Goal: Check status: Check status

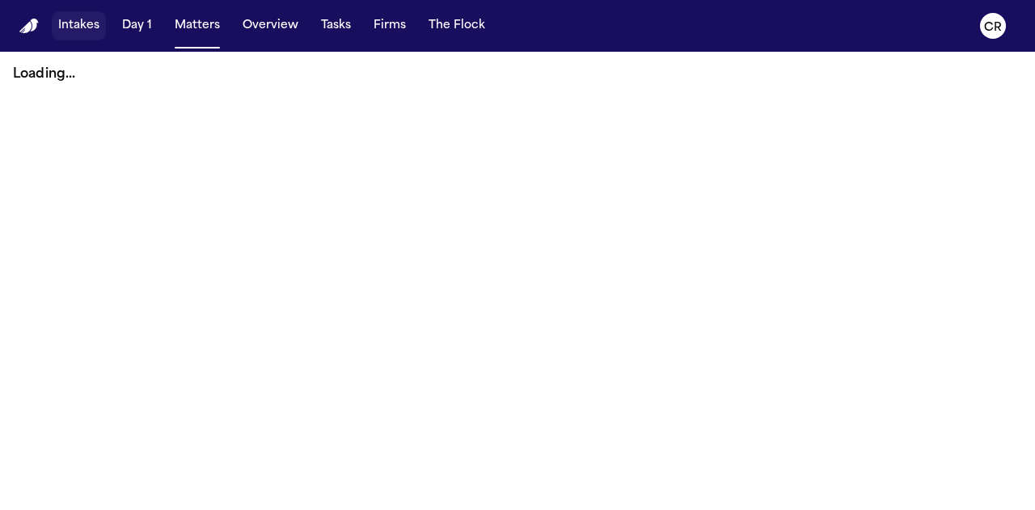
click at [61, 26] on button "Intakes" at bounding box center [79, 25] width 54 height 29
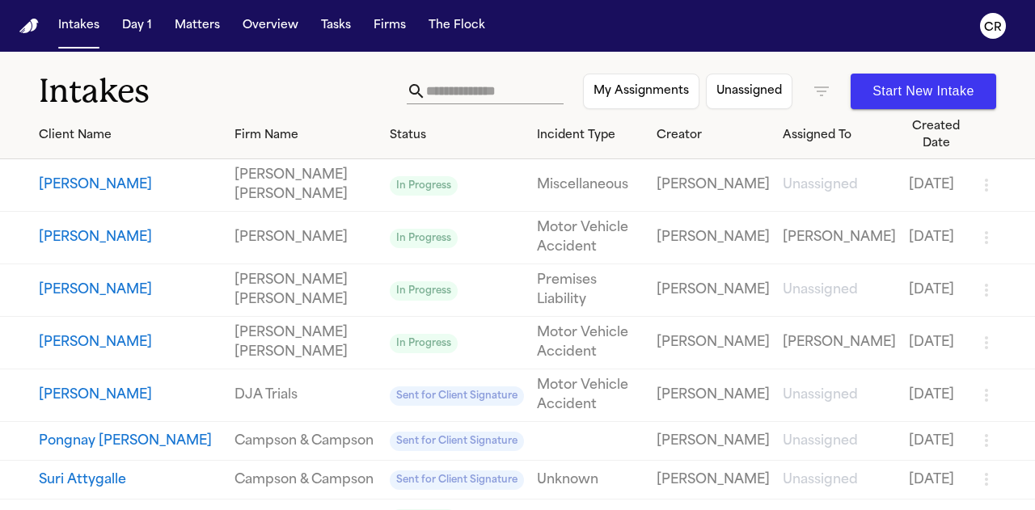
click at [84, 190] on button "[PERSON_NAME]" at bounding box center [130, 184] width 183 height 19
